Goal: Transaction & Acquisition: Purchase product/service

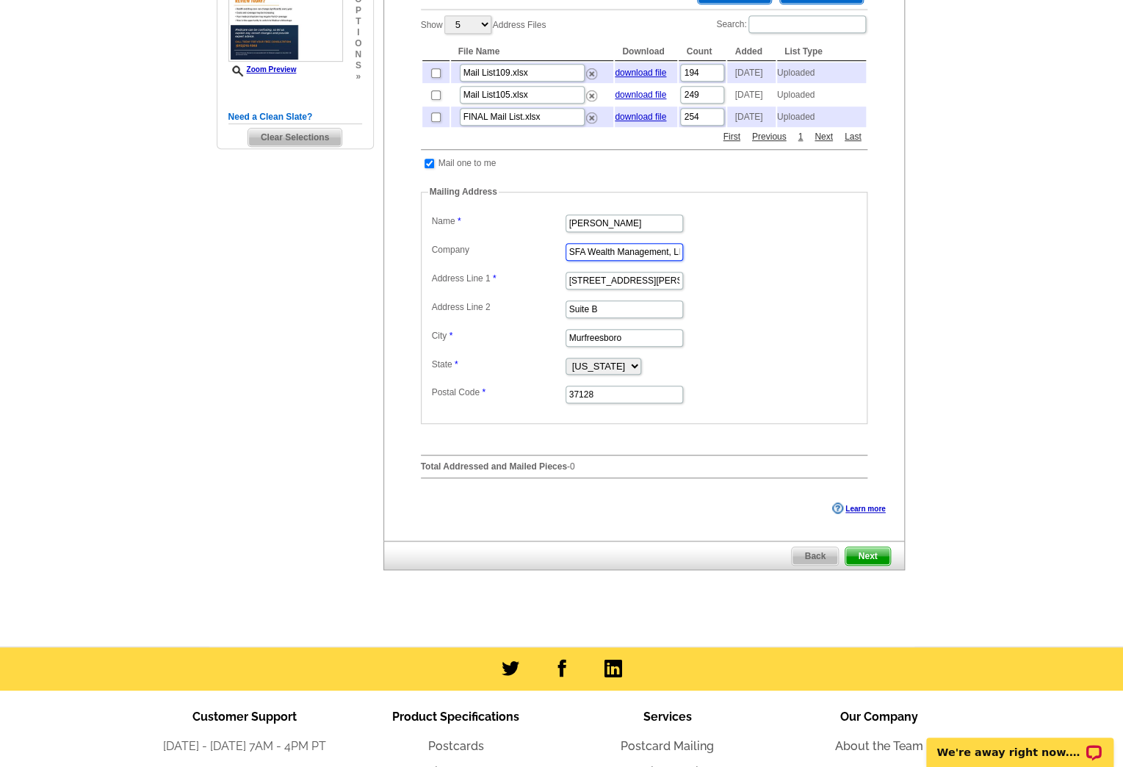
scroll to position [0, 13]
drag, startPoint x: 570, startPoint y: 262, endPoint x: 843, endPoint y: 263, distance: 273.3
click at [843, 262] on dd "SFA Wealth Management, LLC" at bounding box center [644, 250] width 432 height 23
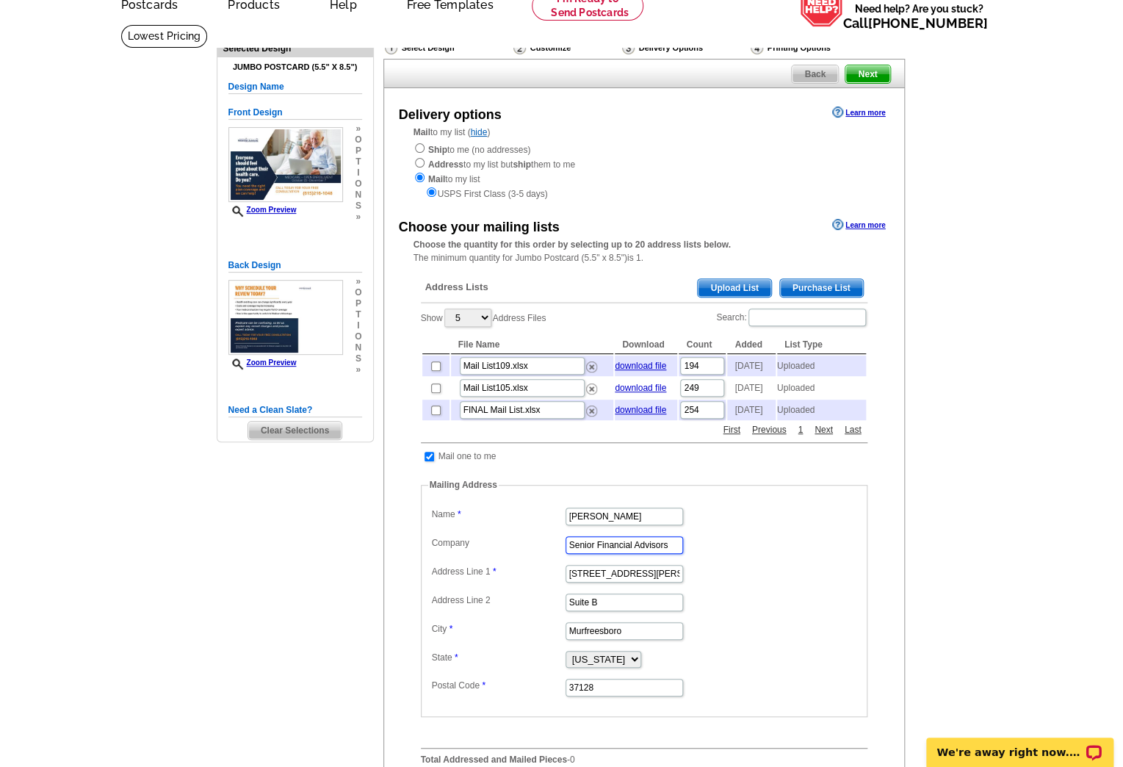
scroll to position [73, 0]
type input "Senior Financial Advisors"
click at [727, 286] on span "Upload List" at bounding box center [734, 289] width 73 height 18
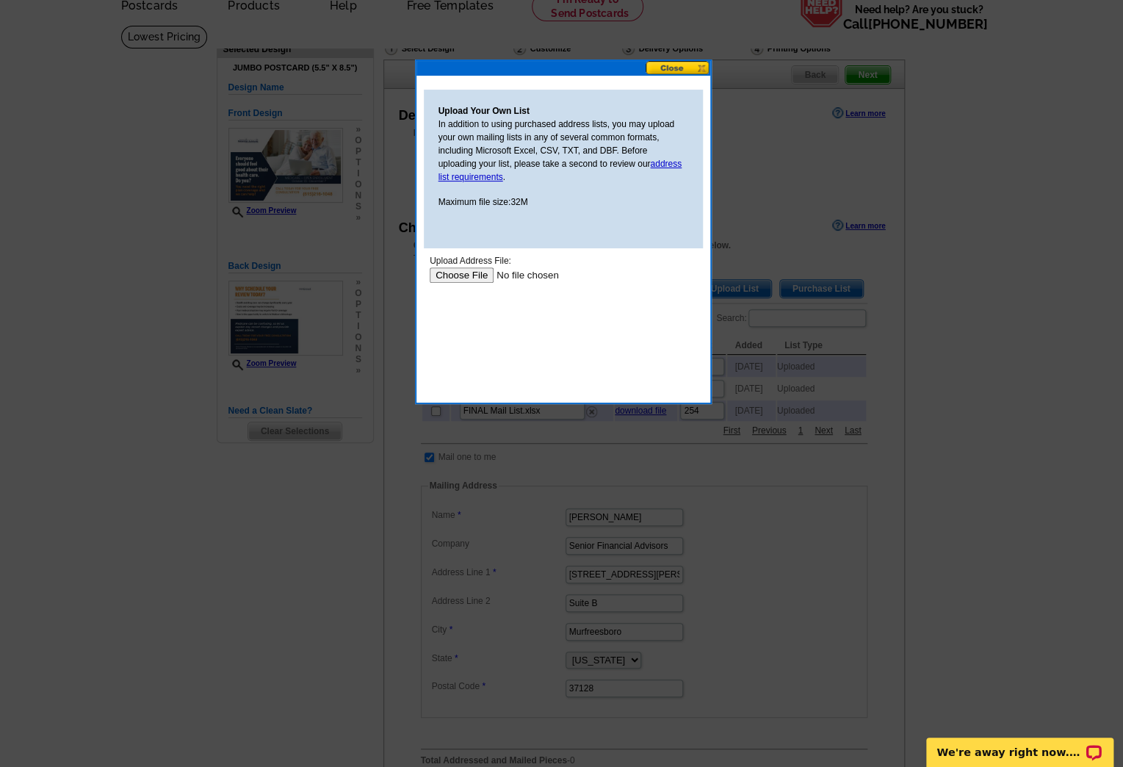
scroll to position [0, 0]
click at [460, 279] on input "file" at bounding box center [522, 274] width 186 height 15
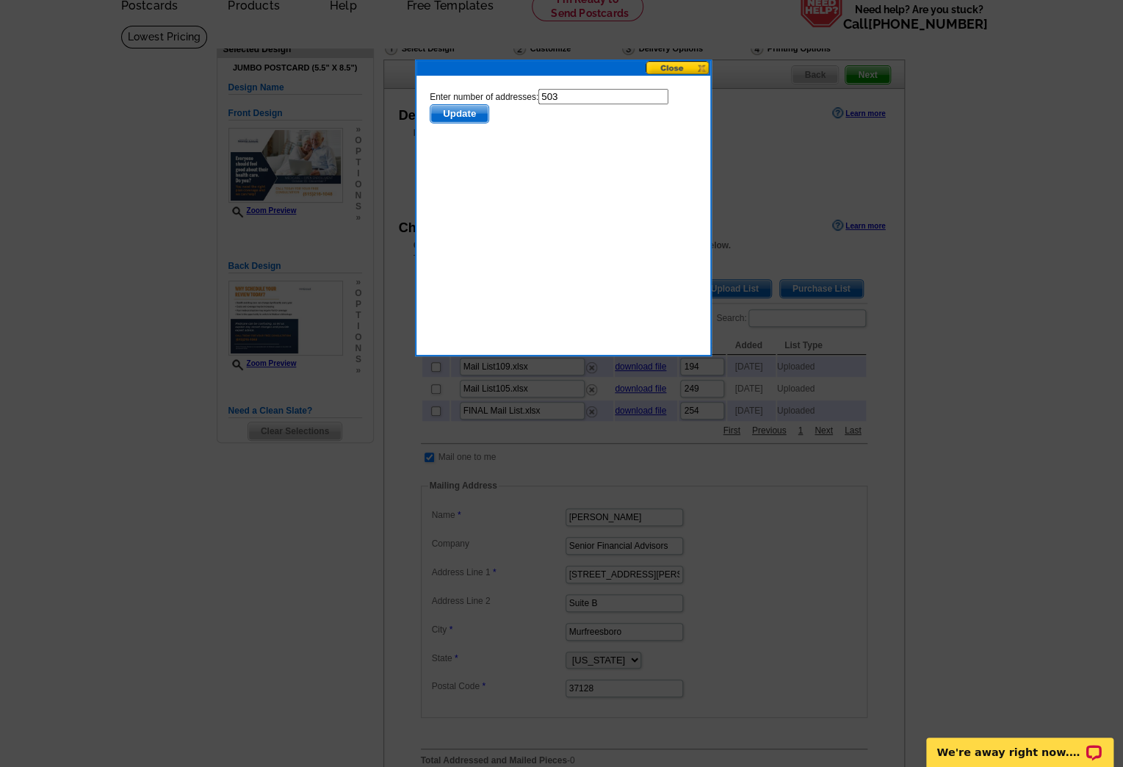
click at [612, 93] on input "503" at bounding box center [603, 96] width 130 height 15
type input "502"
click at [615, 137] on body "Enter number of addresses: 502 Update" at bounding box center [562, 155] width 267 height 132
click at [472, 116] on span "Update" at bounding box center [459, 114] width 58 height 18
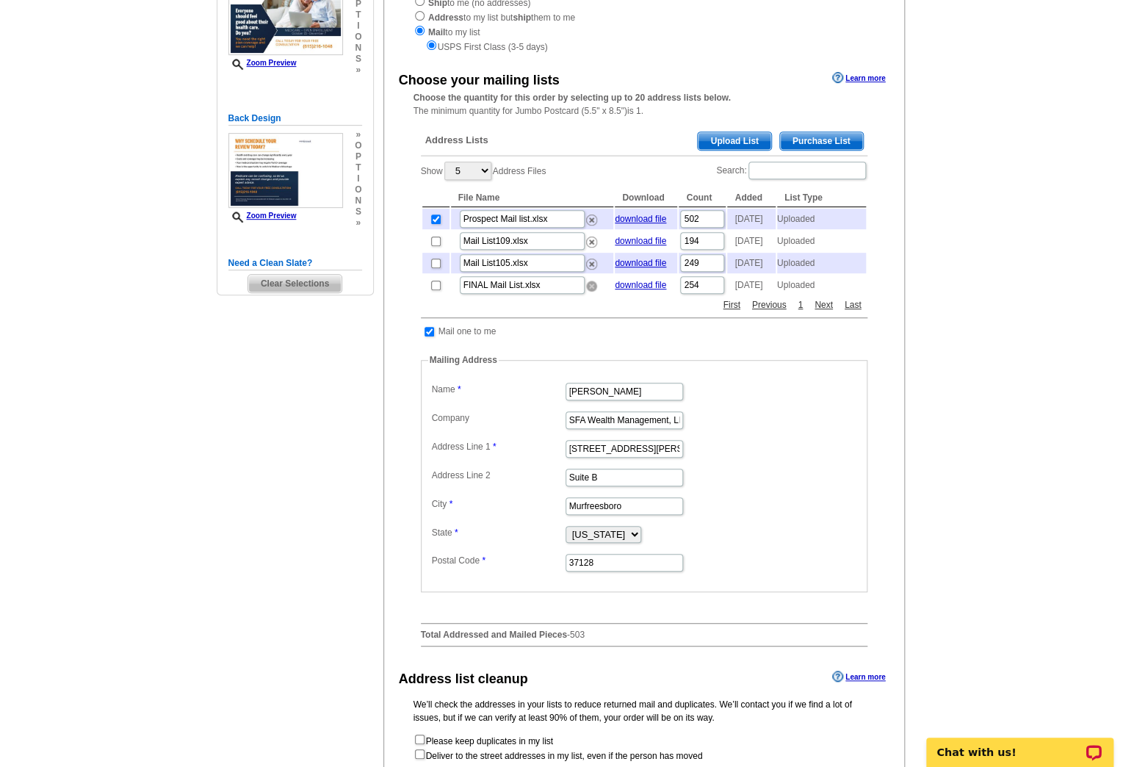
click at [591, 292] on img at bounding box center [591, 286] width 11 height 11
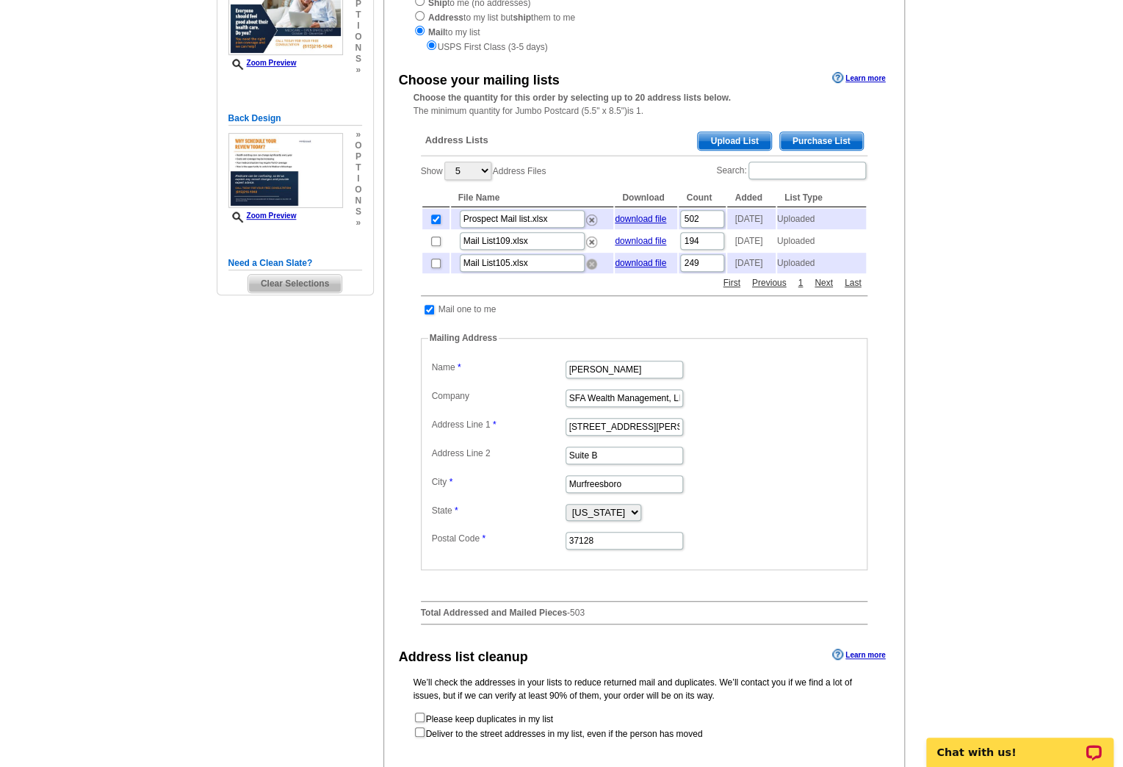
drag, startPoint x: 590, startPoint y: 278, endPoint x: 631, endPoint y: 52, distance: 230.0
click at [590, 270] on img at bounding box center [591, 264] width 11 height 11
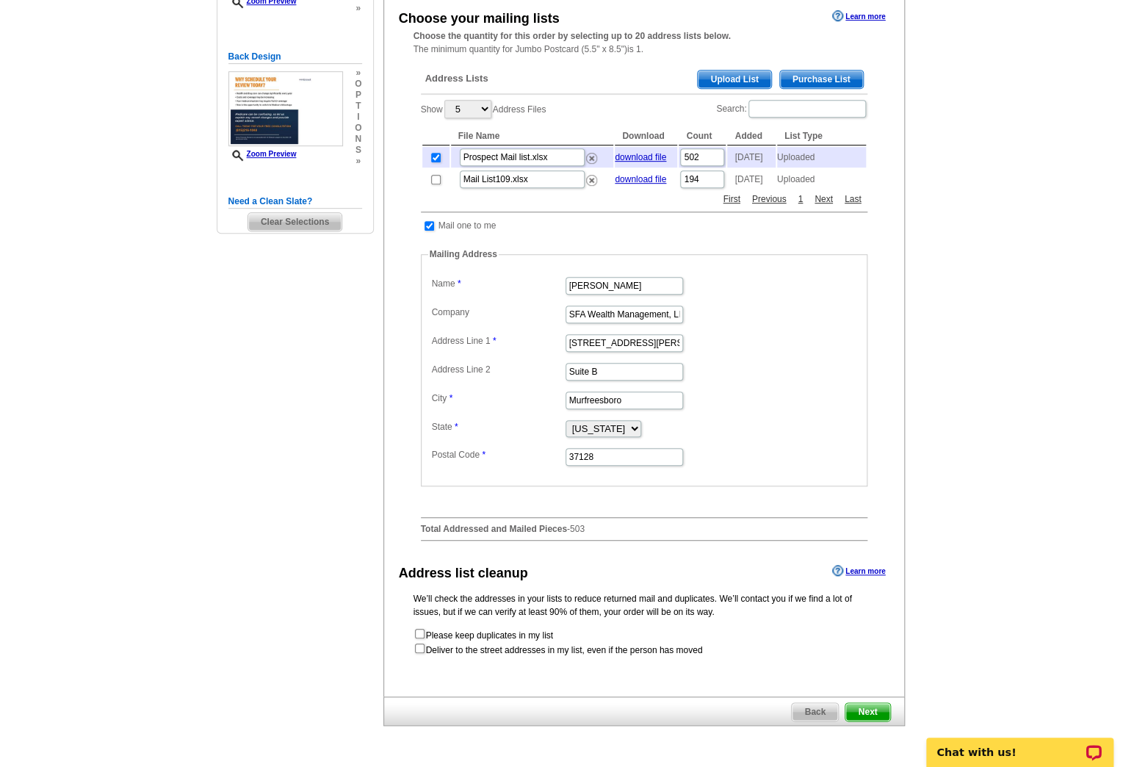
scroll to position [441, 0]
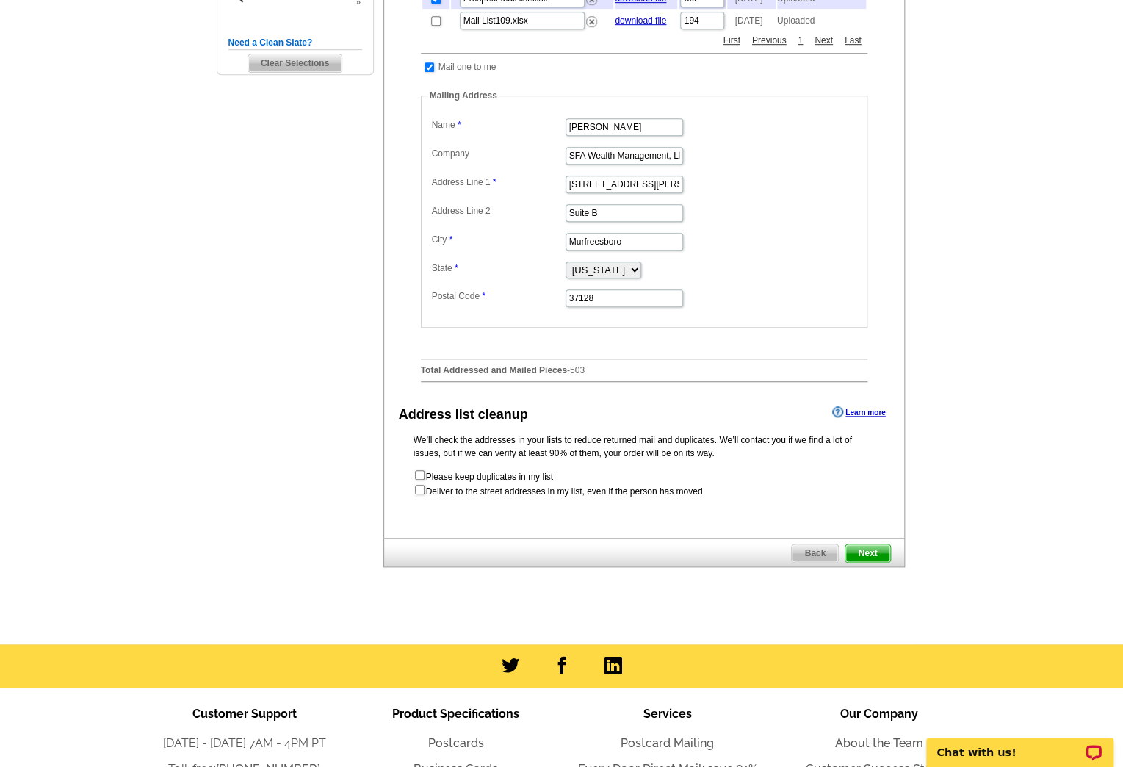
click at [865, 559] on span "Next" at bounding box center [868, 553] width 44 height 18
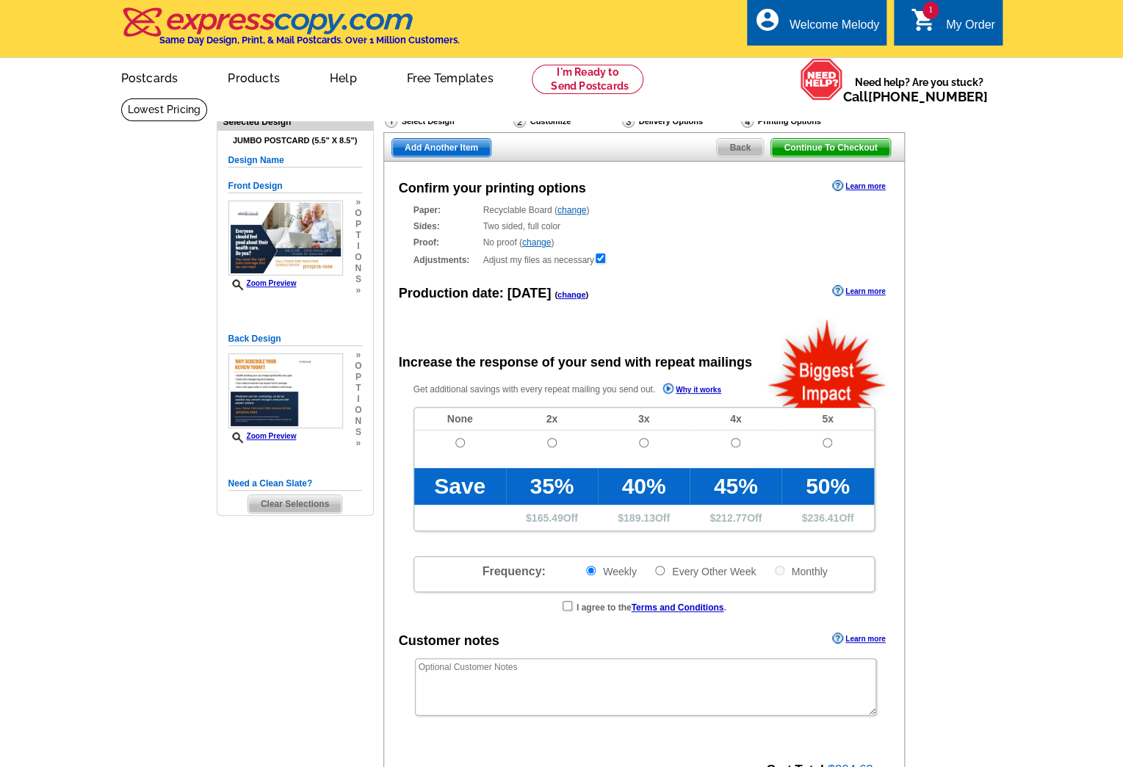
radio input "false"
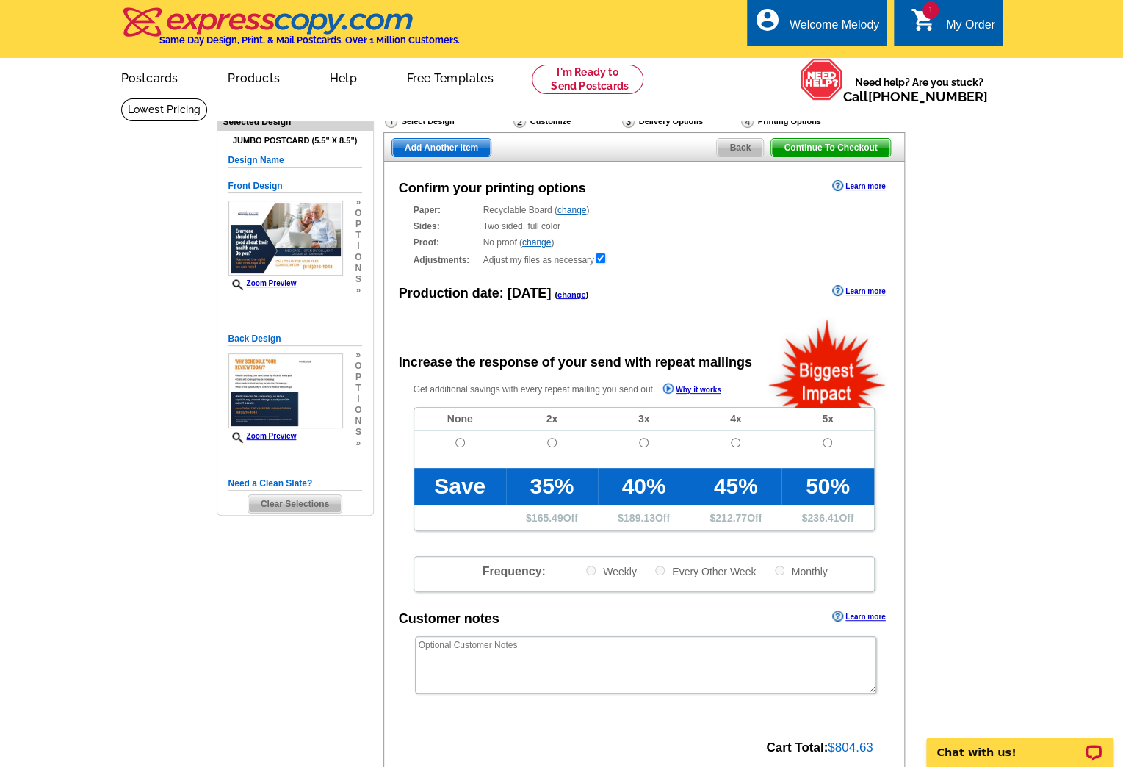
click at [1033, 412] on main "Need Help? call [PHONE_NUMBER], chat with support, or have our designers make s…" at bounding box center [561, 497] width 1123 height 799
click at [734, 148] on span "Back" at bounding box center [740, 148] width 46 height 18
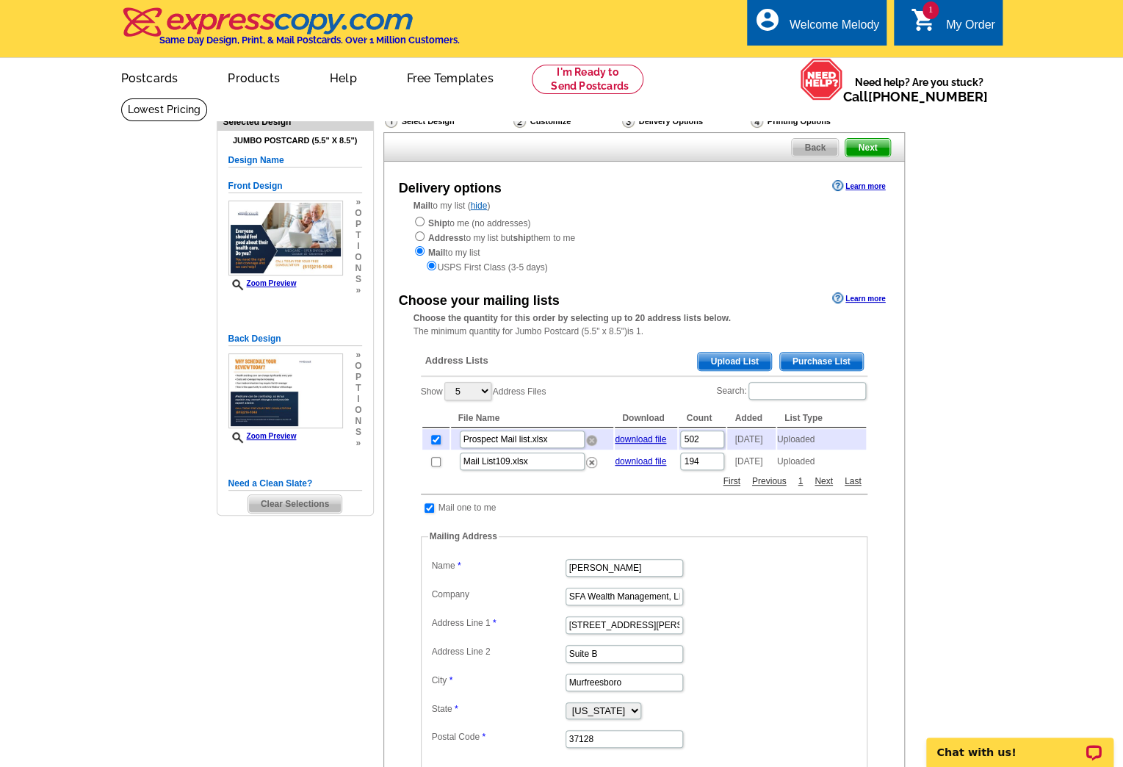
click at [591, 441] on img at bounding box center [591, 440] width 11 height 11
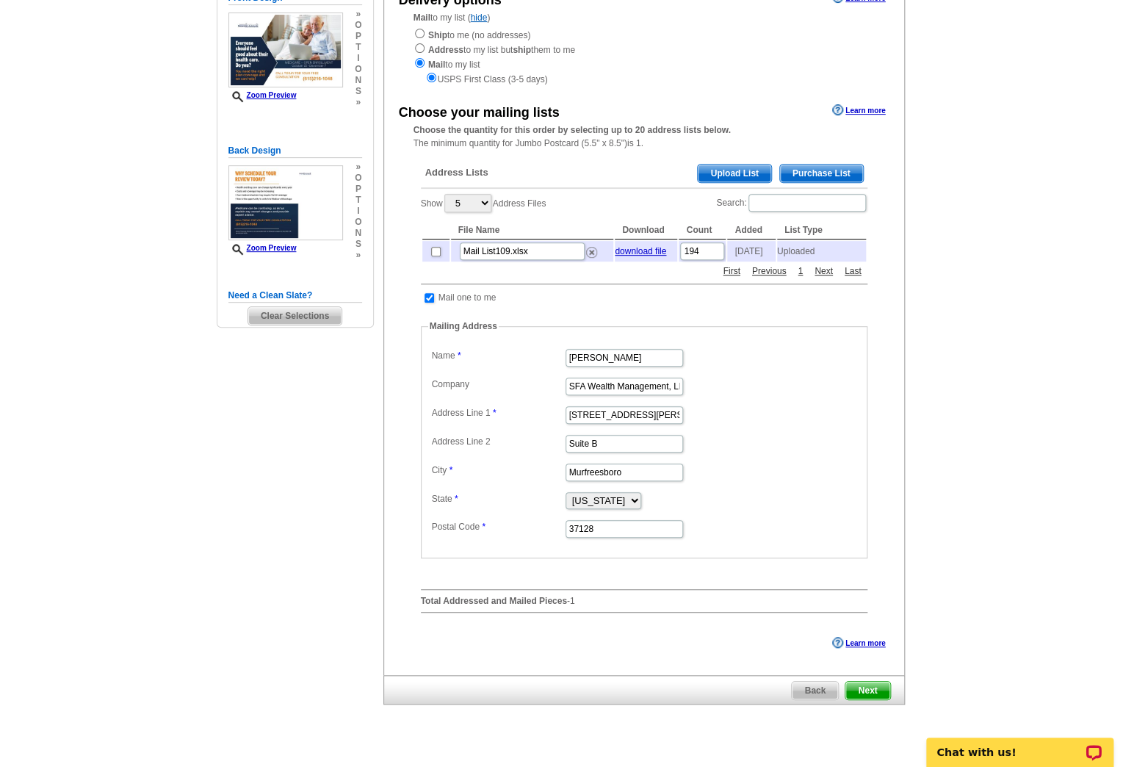
scroll to position [220, 0]
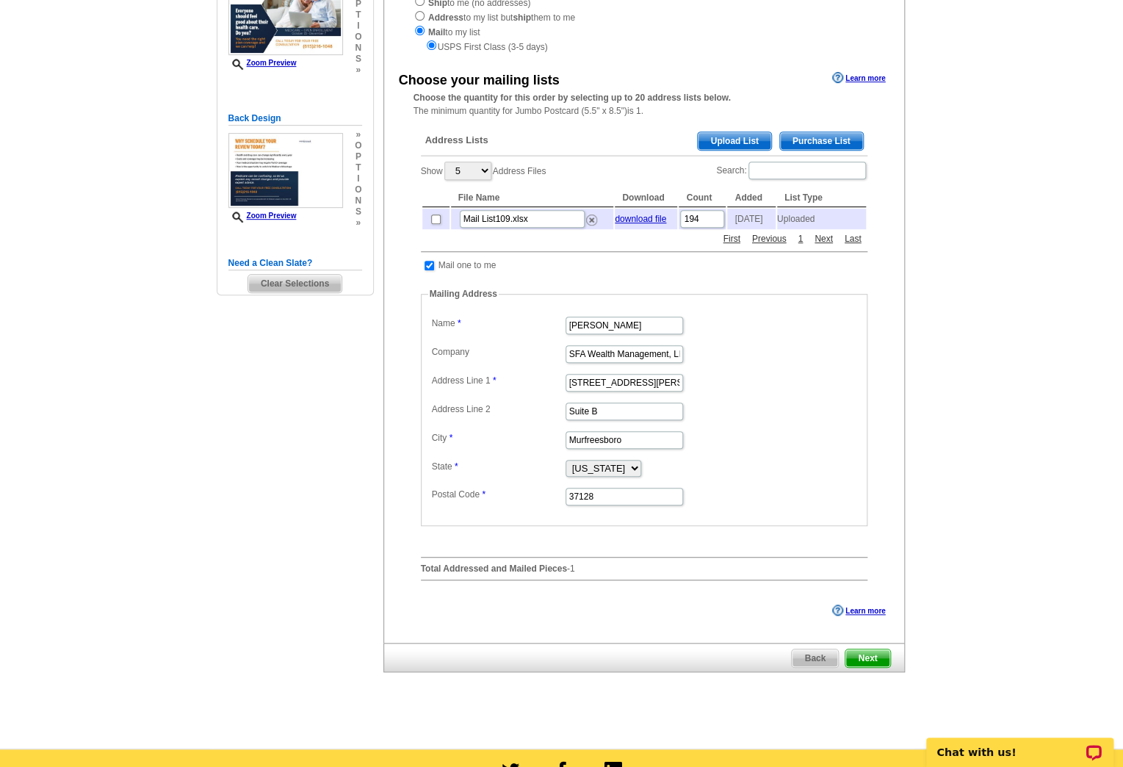
click at [750, 142] on span "Upload List" at bounding box center [734, 141] width 73 height 18
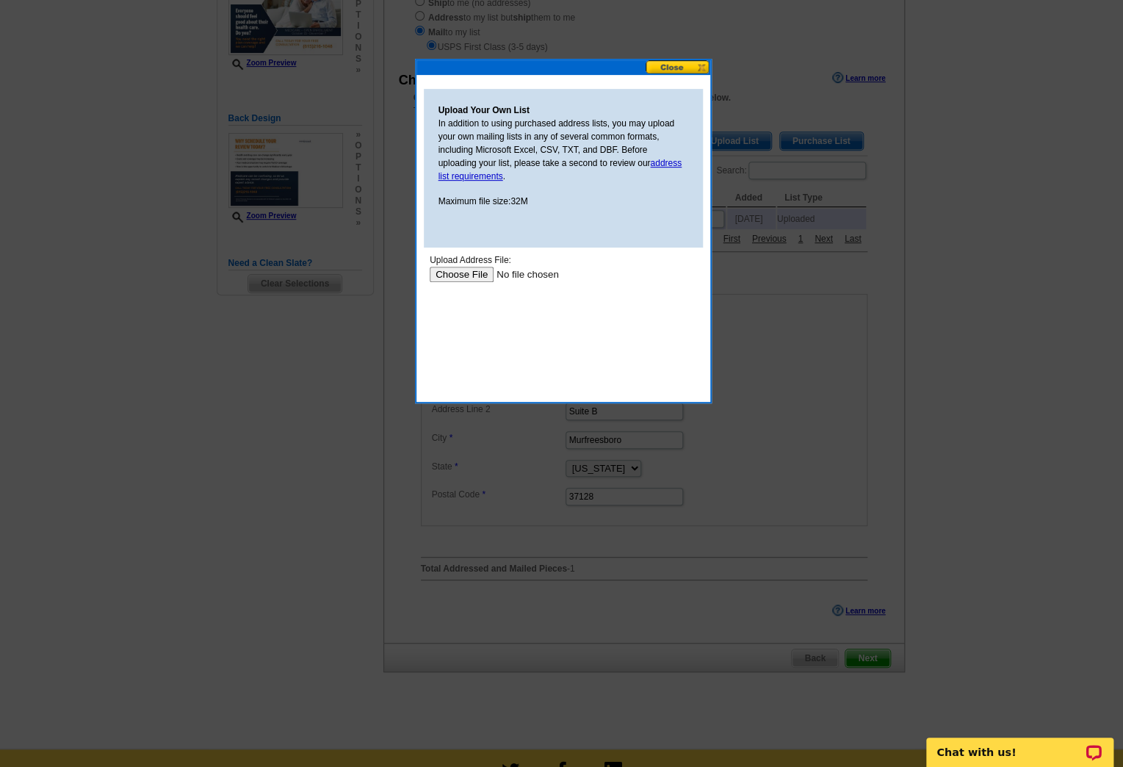
scroll to position [0, 0]
drag, startPoint x: 510, startPoint y: 361, endPoint x: 464, endPoint y: 309, distance: 69.2
click at [509, 362] on body "Upload Address File: Upload" at bounding box center [562, 319] width 267 height 132
click at [456, 278] on input "file" at bounding box center [522, 274] width 186 height 15
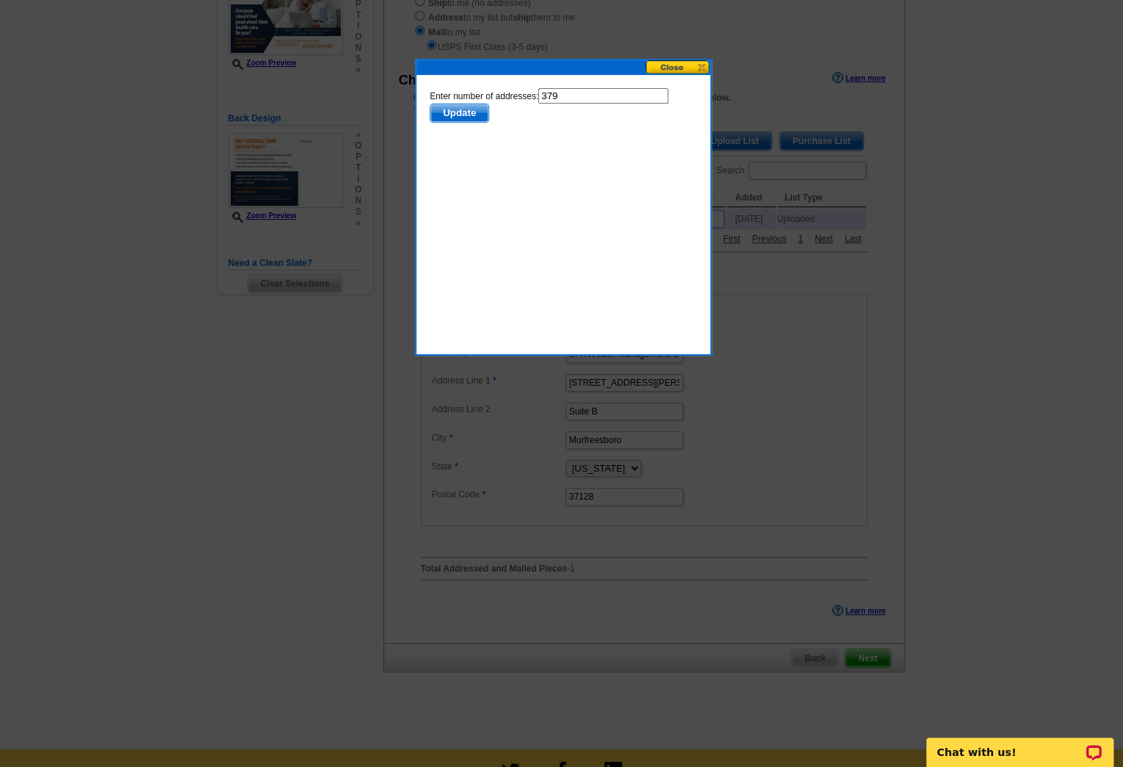
click at [587, 98] on input "379" at bounding box center [603, 95] width 130 height 15
type input "378"
click at [450, 116] on span "Update" at bounding box center [459, 113] width 58 height 18
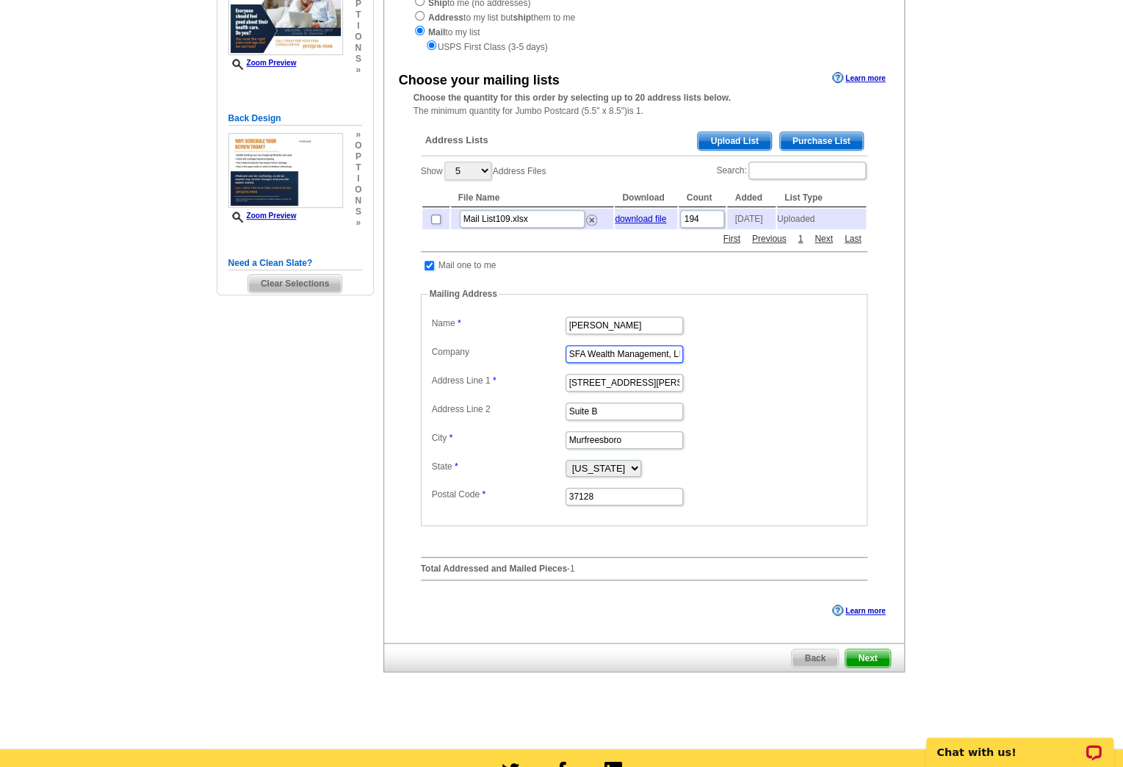
scroll to position [0, 13]
drag, startPoint x: 569, startPoint y: 355, endPoint x: 862, endPoint y: 326, distance: 293.8
click at [861, 325] on fieldset "Mailing Address Label Mail-To-Me Name [PERSON_NAME] Company SFA Wealth Manageme…" at bounding box center [644, 406] width 447 height 239
type input "Senior Financial Advisors"
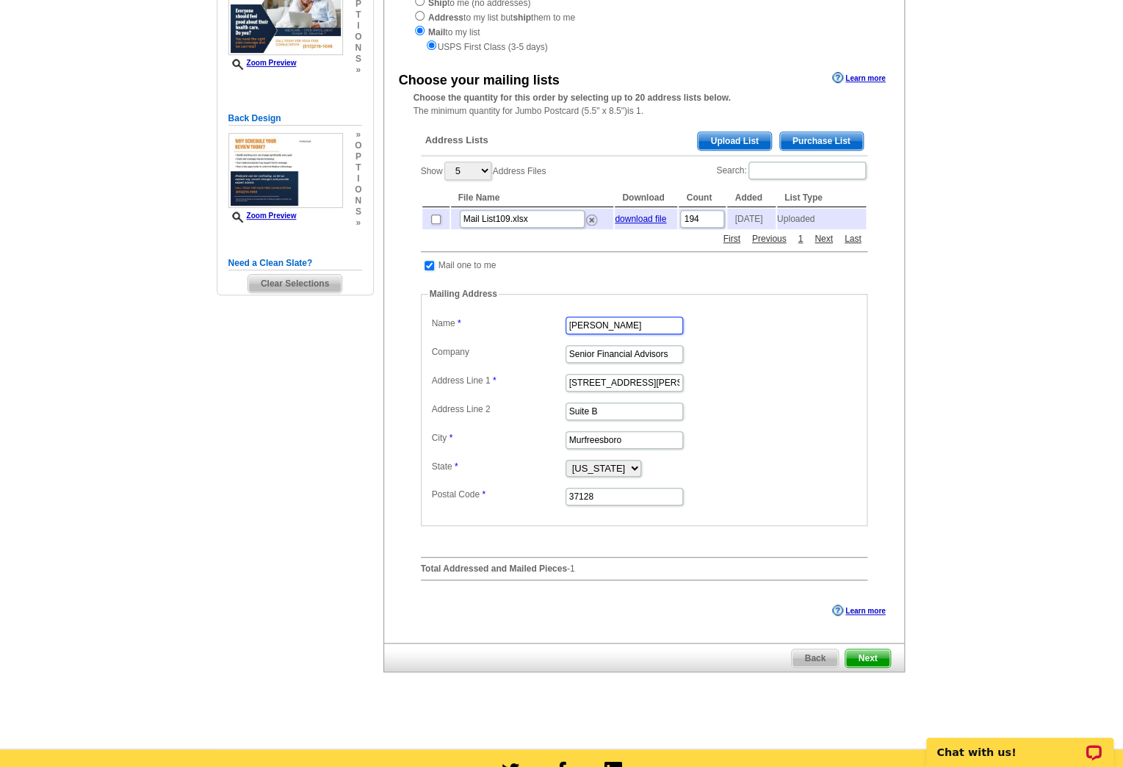
drag, startPoint x: 638, startPoint y: 325, endPoint x: 521, endPoint y: 316, distance: 117.2
click at [521, 316] on fieldset "Mailing Address Label Mail-To-Me Name [PERSON_NAME] Company Senior Financial Ad…" at bounding box center [644, 406] width 447 height 239
type input "[PERSON_NAME]"
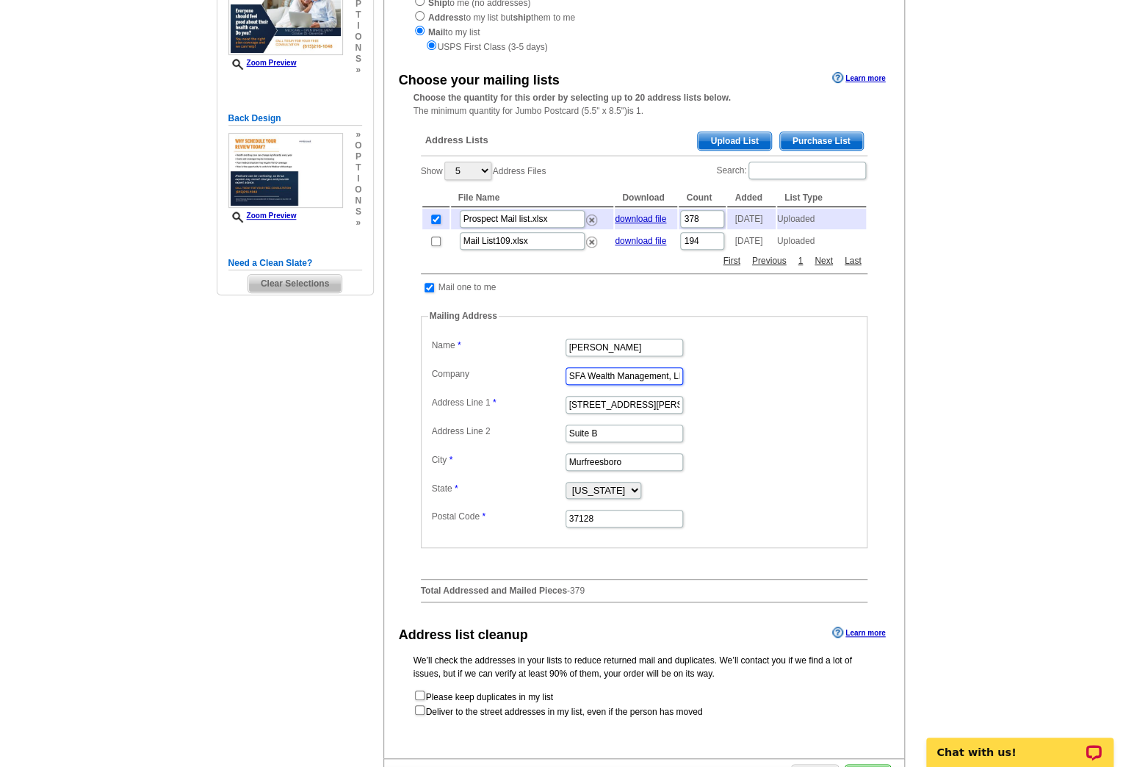
scroll to position [0, 13]
drag, startPoint x: 571, startPoint y: 380, endPoint x: 712, endPoint y: 378, distance: 141.1
click at [712, 378] on dd "SFA Wealth Management, LLC" at bounding box center [644, 375] width 432 height 23
click at [715, 376] on dd "SFA Wealth Management, LLC" at bounding box center [644, 375] width 432 height 23
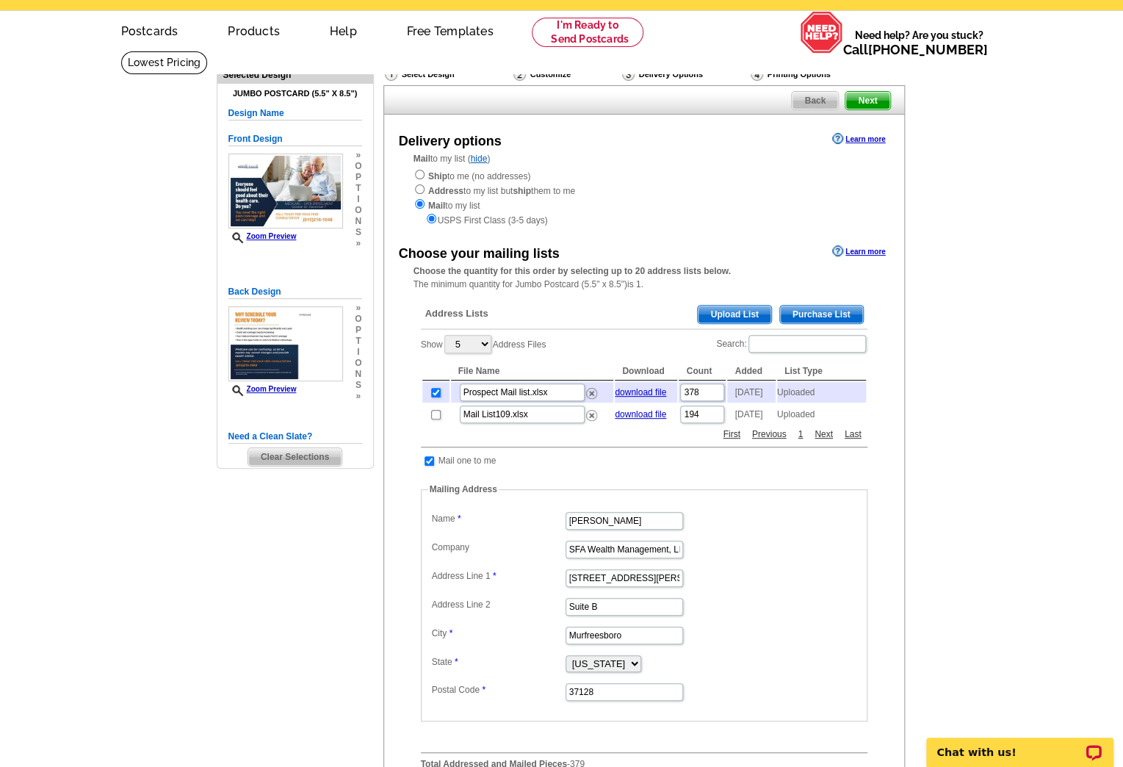
scroll to position [73, 0]
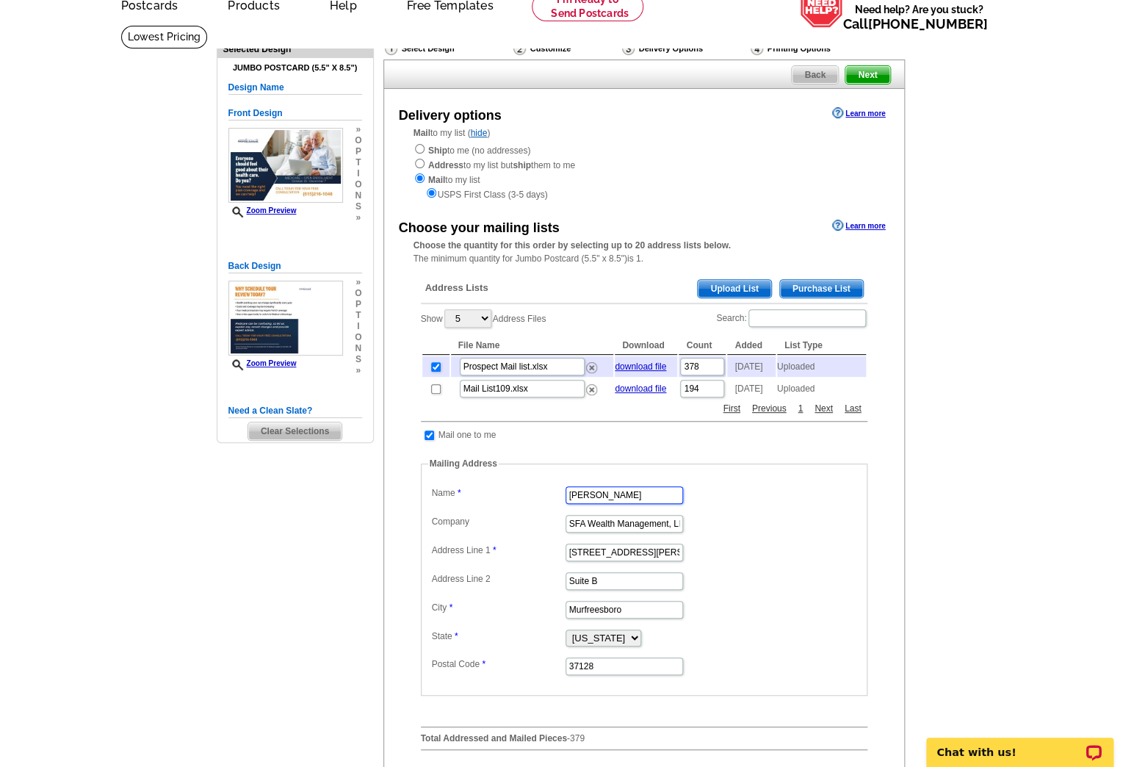
click at [630, 502] on input "[PERSON_NAME]" at bounding box center [625, 495] width 118 height 18
click at [572, 525] on input "SFA Wealth Management, LLC" at bounding box center [625, 524] width 118 height 18
drag, startPoint x: 570, startPoint y: 531, endPoint x: 677, endPoint y: 530, distance: 107.3
click at [677, 530] on input "SFA Wealth Management, LLC" at bounding box center [625, 524] width 118 height 18
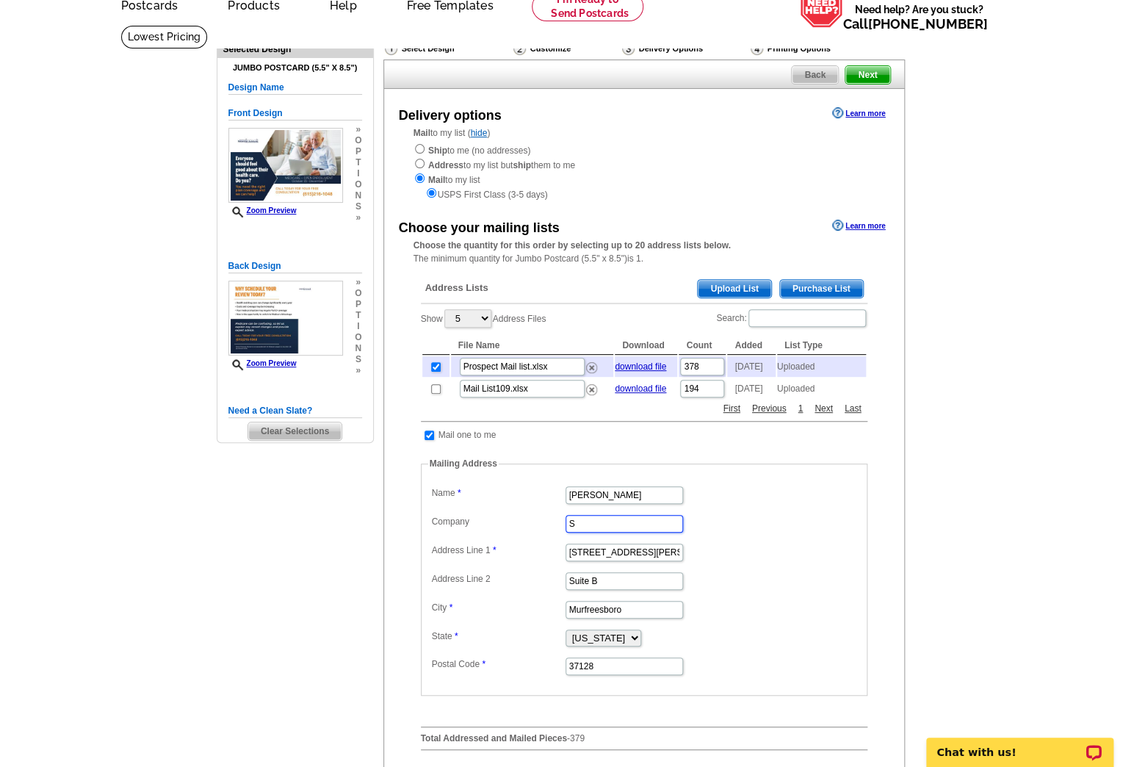
scroll to position [0, 0]
type input "Senior Financial Advisors"
click at [735, 550] on dd "[STREET_ADDRESS][PERSON_NAME]" at bounding box center [644, 551] width 432 height 23
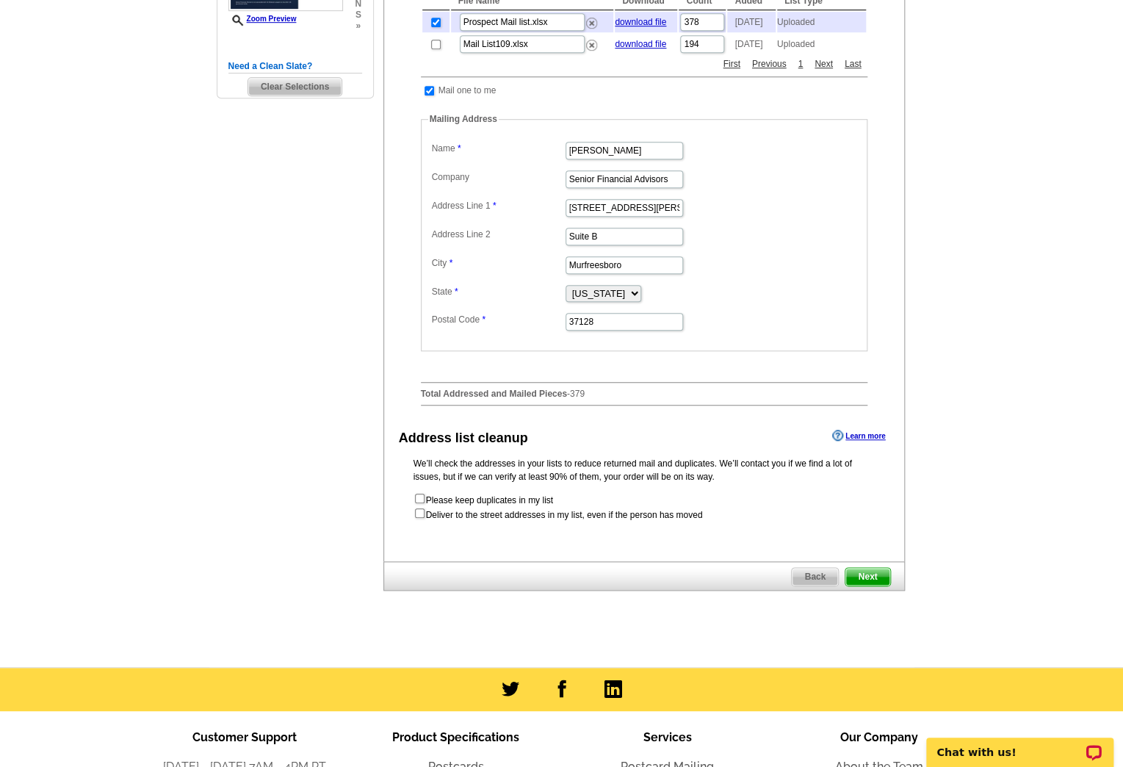
scroll to position [441, 0]
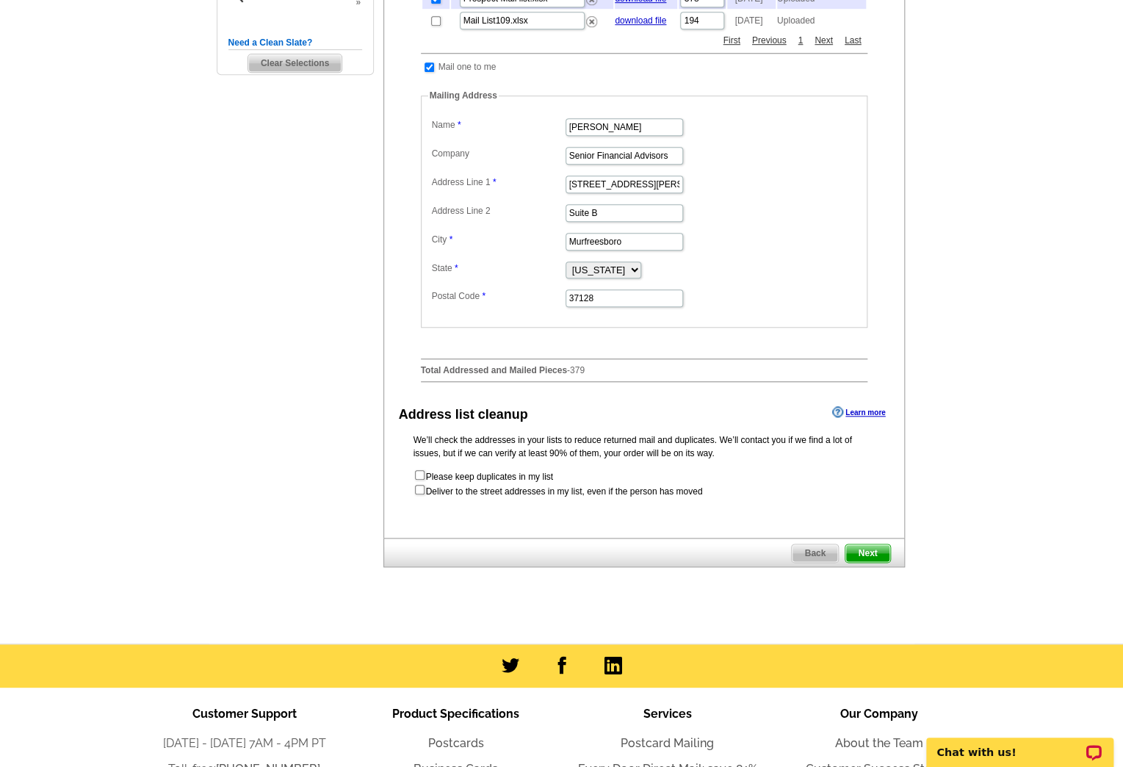
click at [870, 562] on span "Next" at bounding box center [868, 553] width 44 height 18
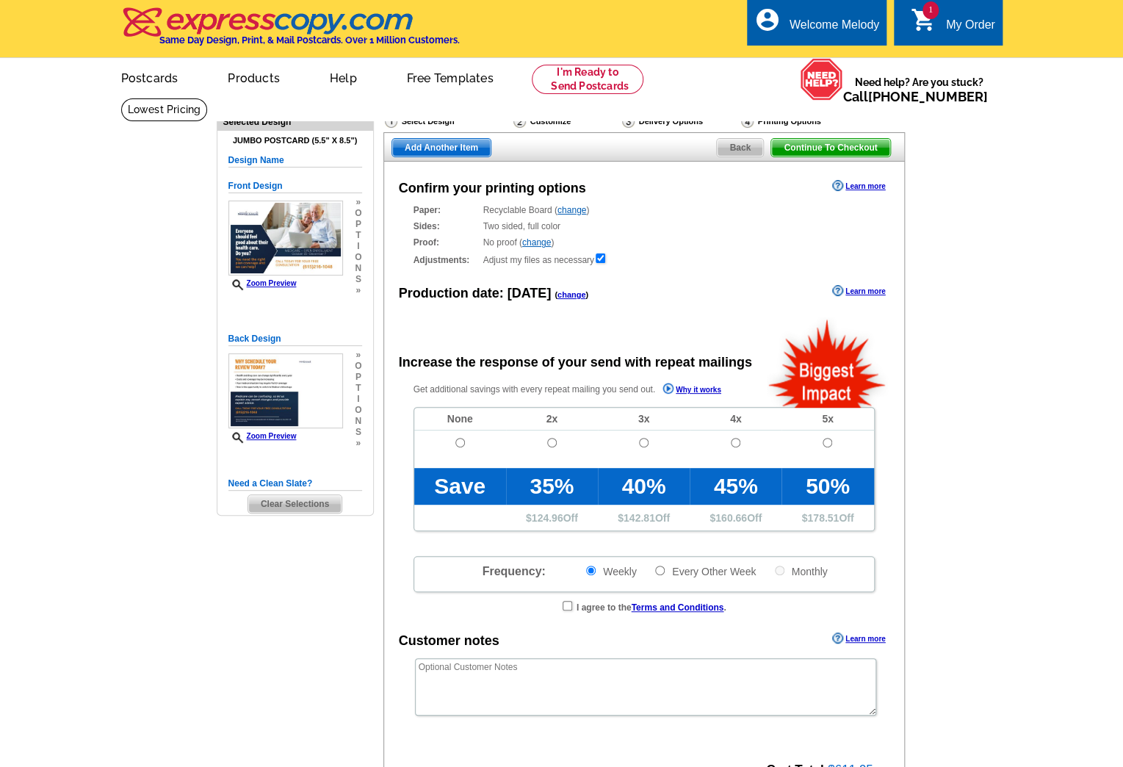
radio input "false"
